Goal: Task Accomplishment & Management: Use online tool/utility

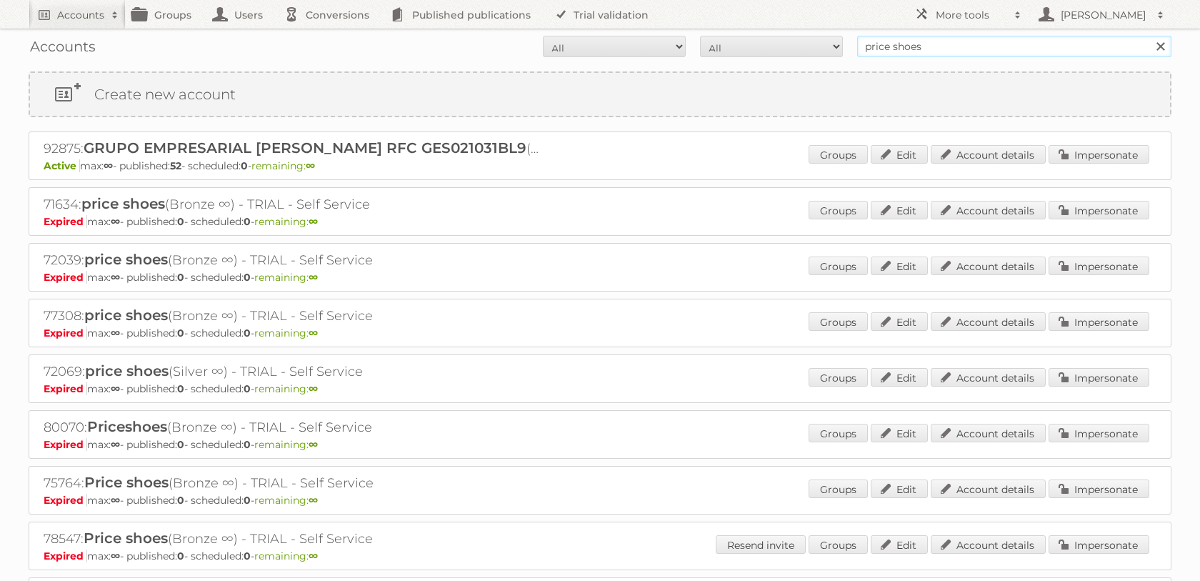
click at [893, 36] on input "price shoes" at bounding box center [1014, 46] width 314 height 21
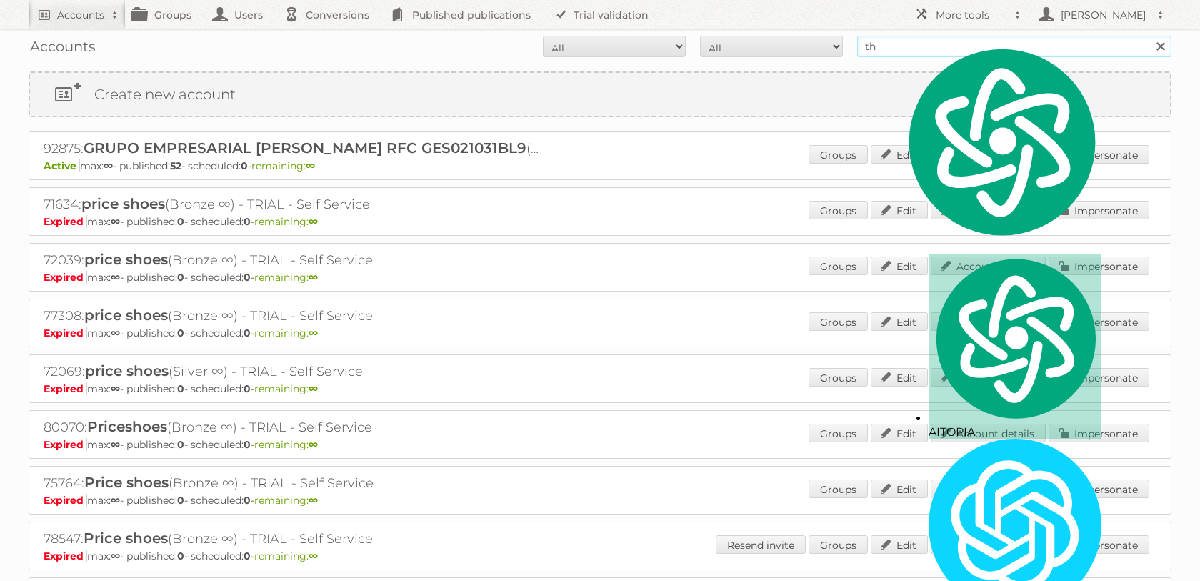
type input "t"
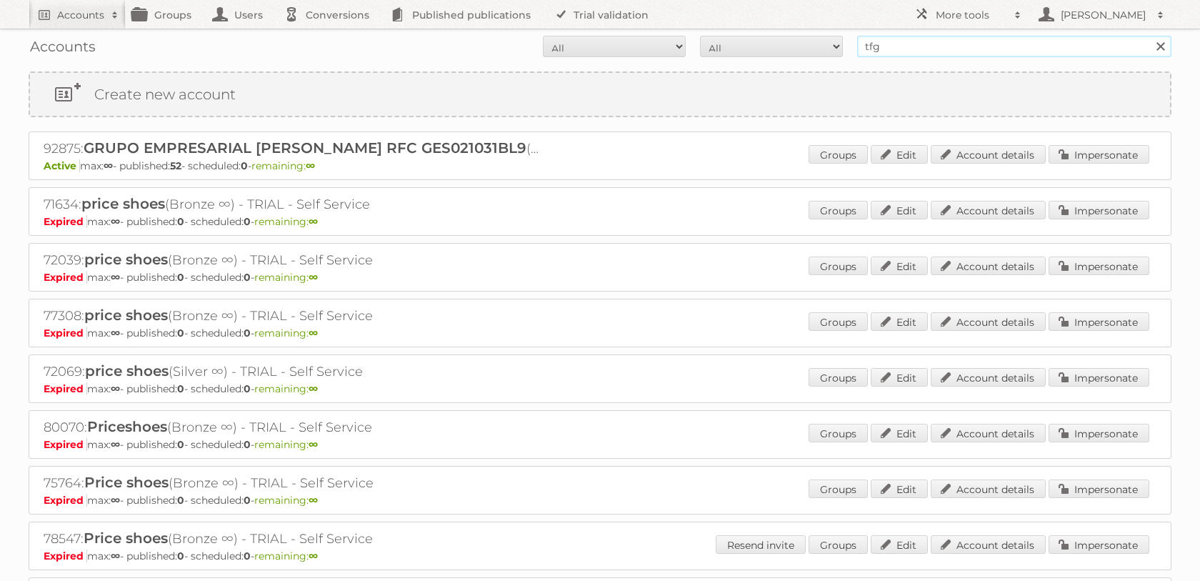
type input "tfg"
click at [1150, 36] on input "Search" at bounding box center [1160, 46] width 21 height 21
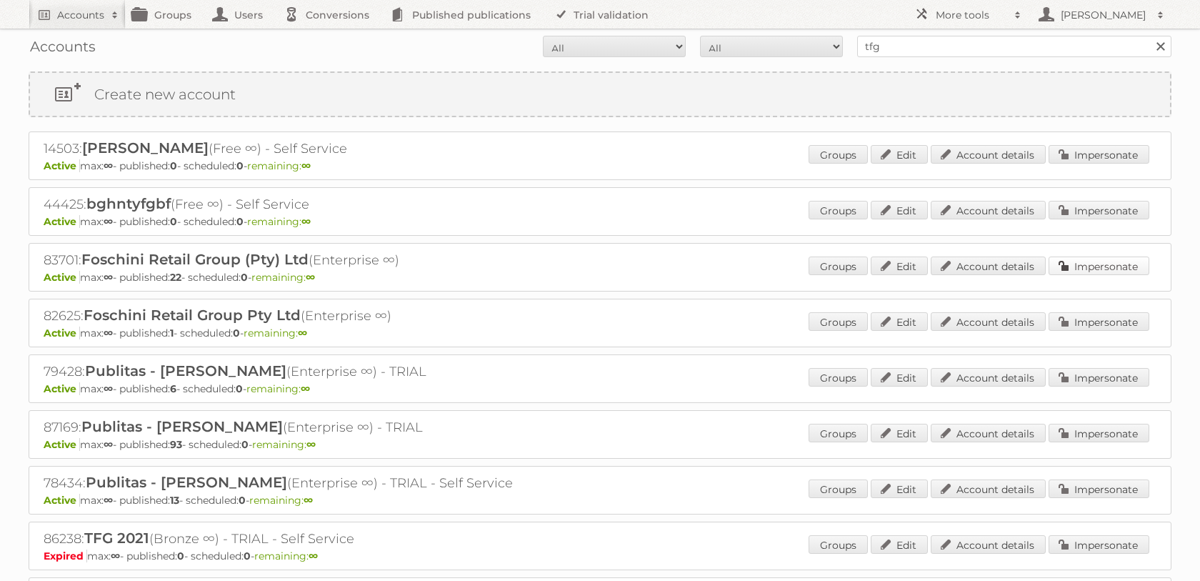
click at [1052, 275] on link "Impersonate" at bounding box center [1099, 265] width 101 height 19
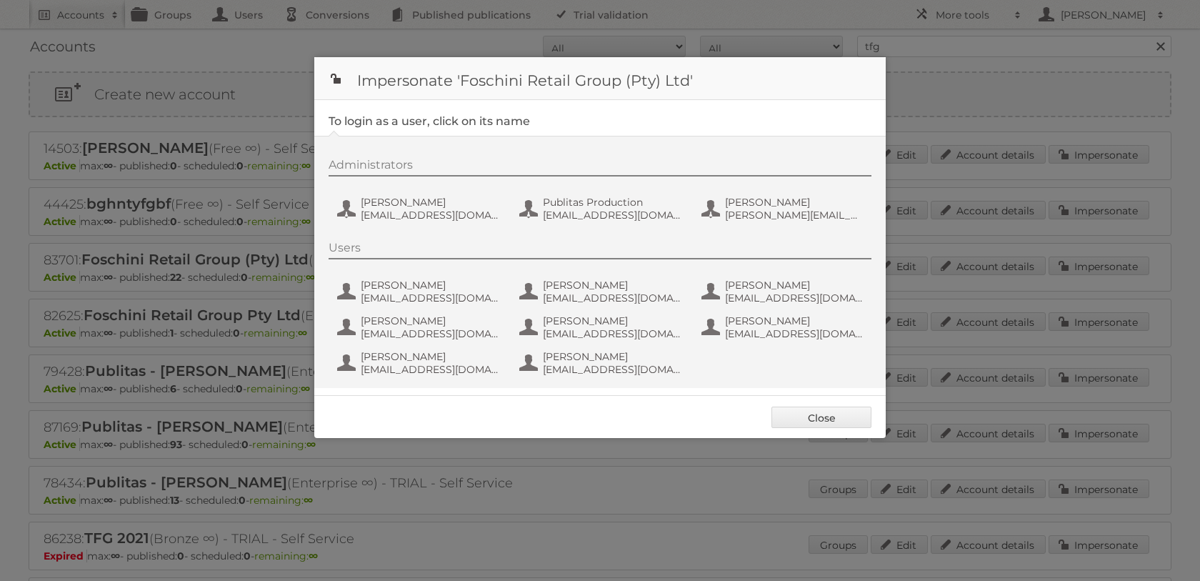
click at [571, 195] on div "Administrators Jeanne de Wet jeanned@tfg.co.za Publitas Production fs+tfgmedia@…" at bounding box center [607, 192] width 557 height 69
click at [571, 196] on div "Administrators Jeanne de Wet jeanned@tfg.co.za Publitas Production fs+tfgmedia@…" at bounding box center [607, 192] width 557 height 69
click at [569, 201] on span "Publitas Production" at bounding box center [612, 202] width 139 height 13
